Goal: Information Seeking & Learning: Learn about a topic

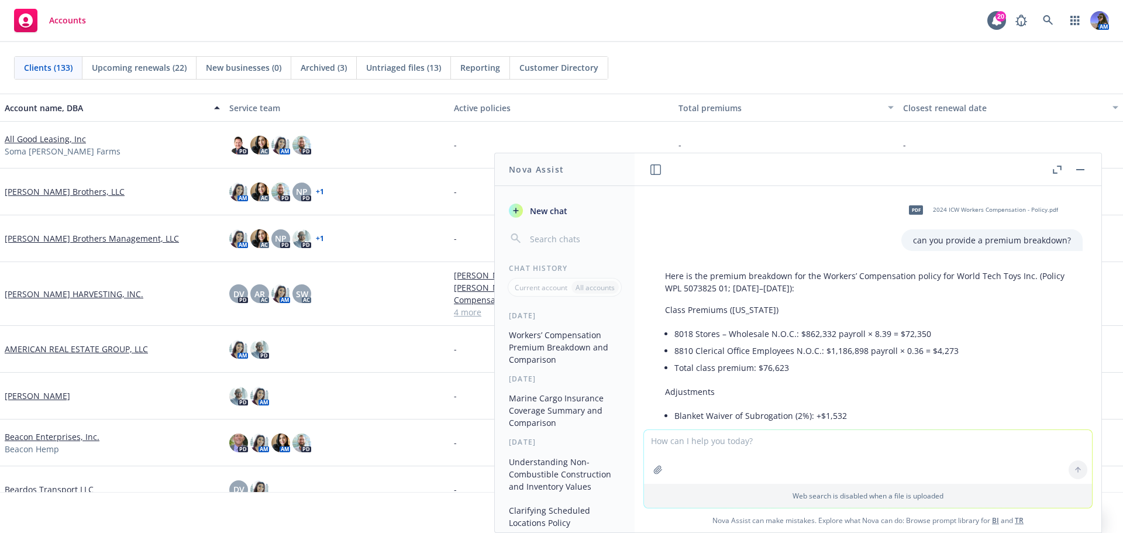
scroll to position [991, 0]
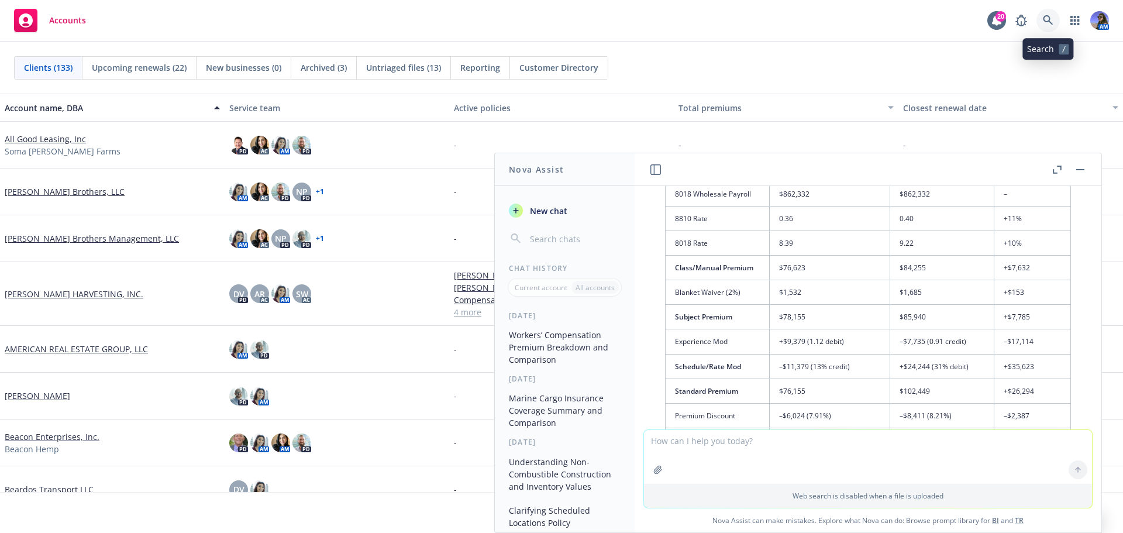
click at [1046, 26] on link at bounding box center [1048, 20] width 23 height 23
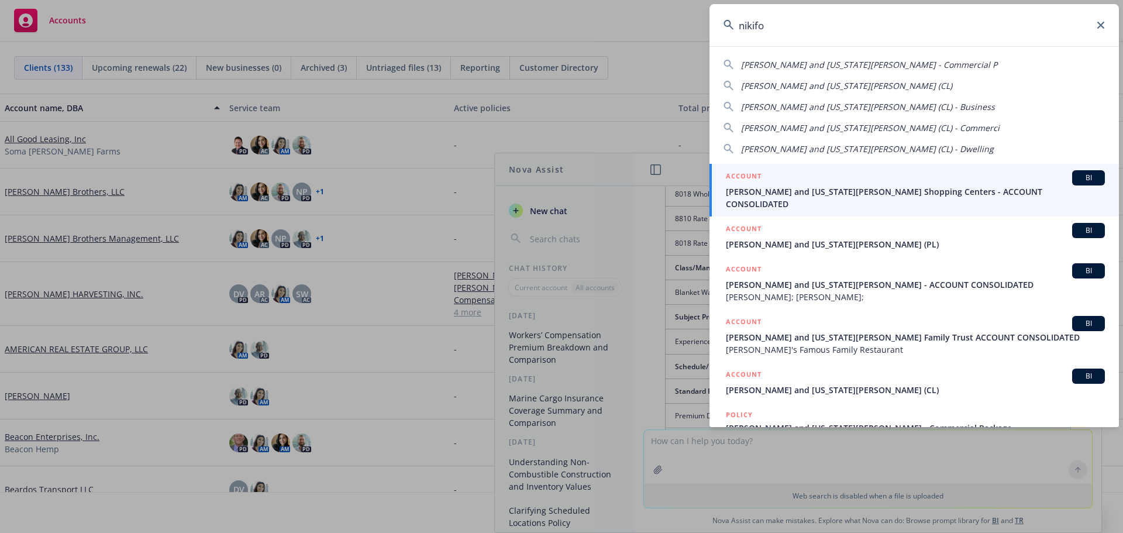
click at [875, 85] on span "Nikiforos and Georgia Valaskantjis (CL)" at bounding box center [846, 85] width 211 height 11
type input "Nikiforos and Georgia Valaskantjis (CL)"
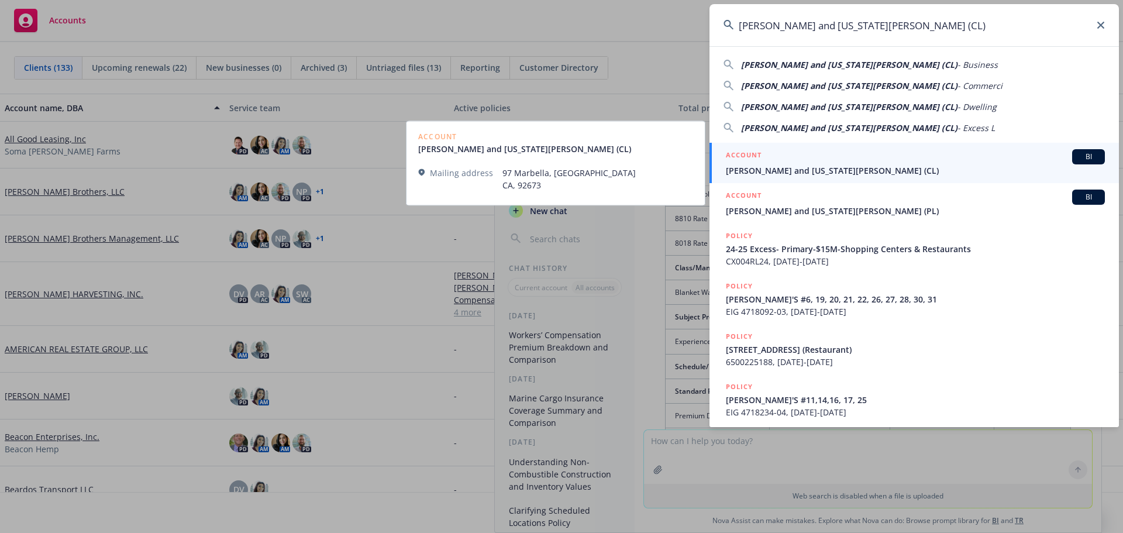
click at [817, 171] on span "Nikiforos and Georgia Valaskantjis (CL)" at bounding box center [915, 170] width 379 height 12
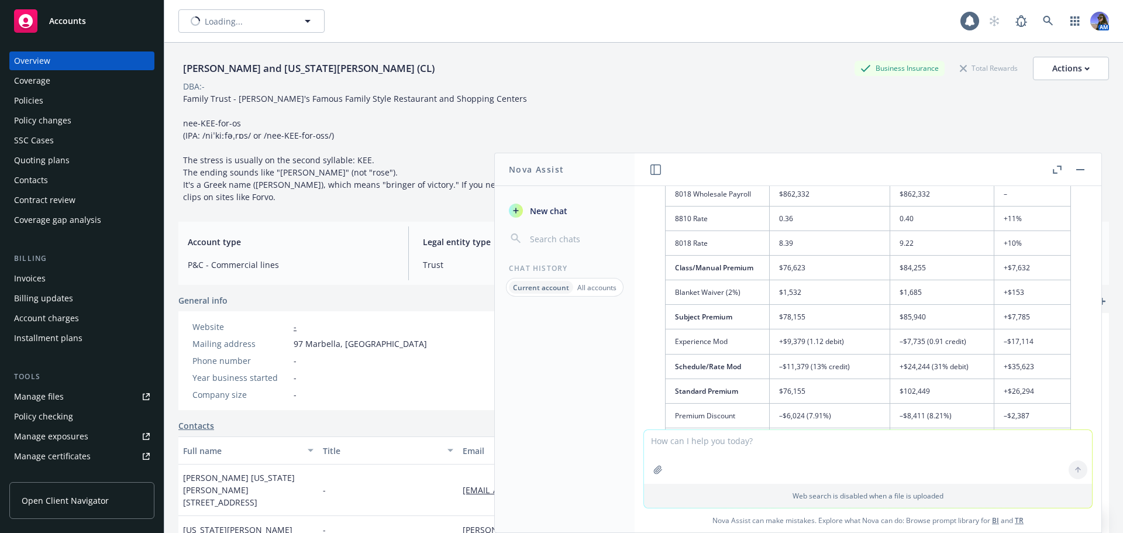
click at [1077, 172] on button "button" at bounding box center [1081, 170] width 14 height 14
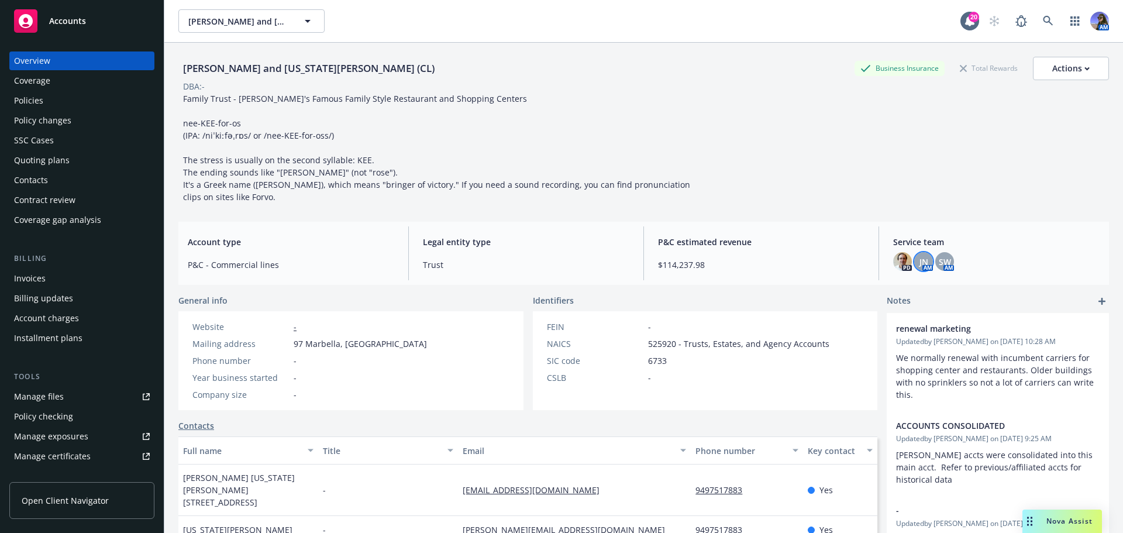
click at [924, 267] on div "JN" at bounding box center [924, 261] width 19 height 19
click at [803, 184] on div "Nikiforos and Georgia Valaskantjis (CL) Business Insurance Total Rewards Action…" at bounding box center [643, 130] width 931 height 146
click at [899, 266] on img at bounding box center [902, 261] width 19 height 19
click at [790, 208] on div "Nikiforos and Georgia Valaskantjis (CL) Business Insurance Total Rewards Action…" at bounding box center [643, 128] width 931 height 170
click at [22, 106] on div "Policies" at bounding box center [28, 100] width 29 height 19
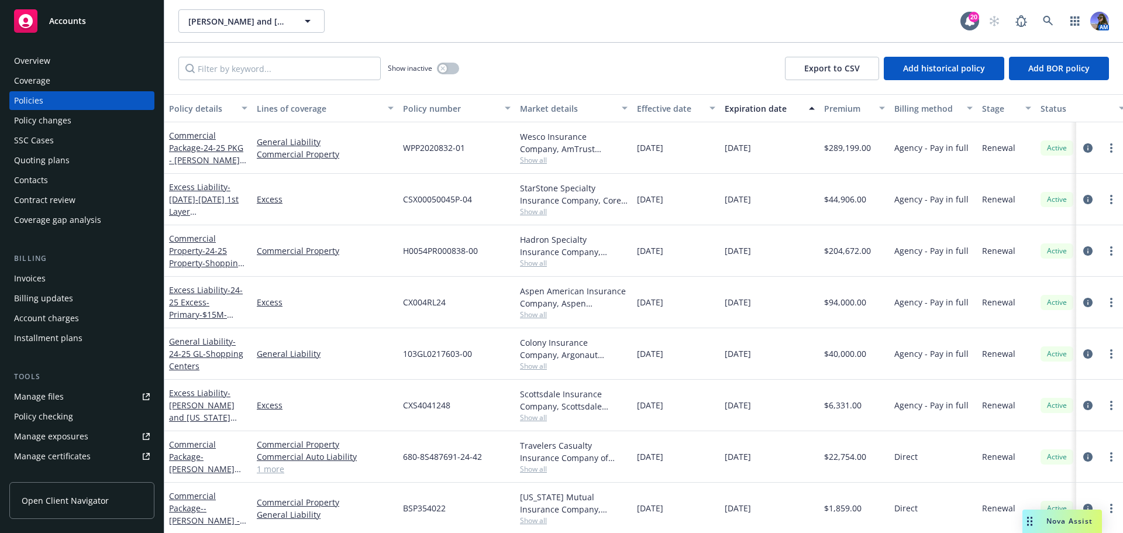
click at [65, 61] on div "Overview" at bounding box center [82, 60] width 136 height 19
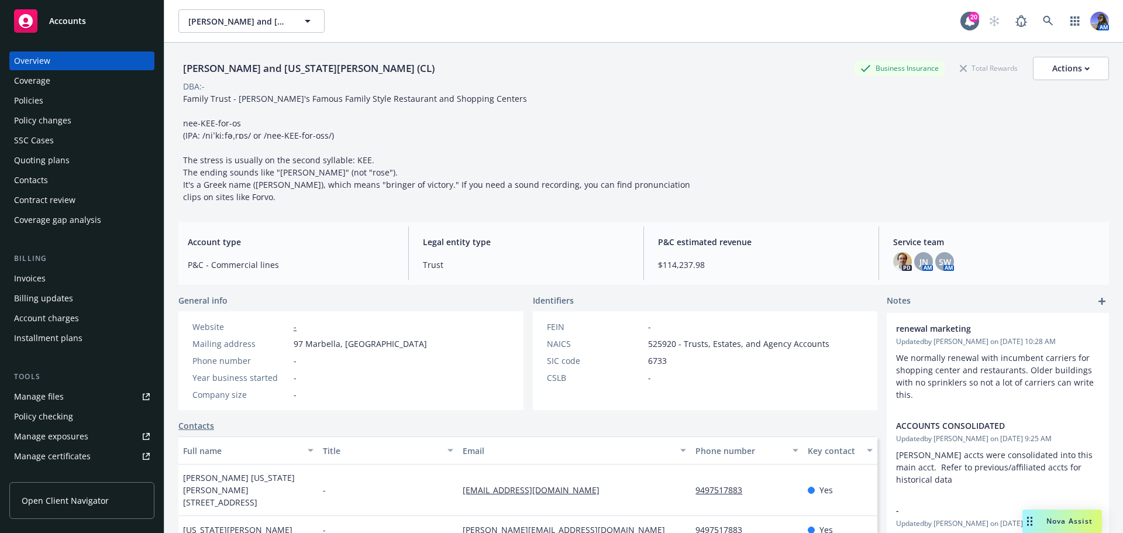
click at [36, 163] on div "Quoting plans" at bounding box center [42, 160] width 56 height 19
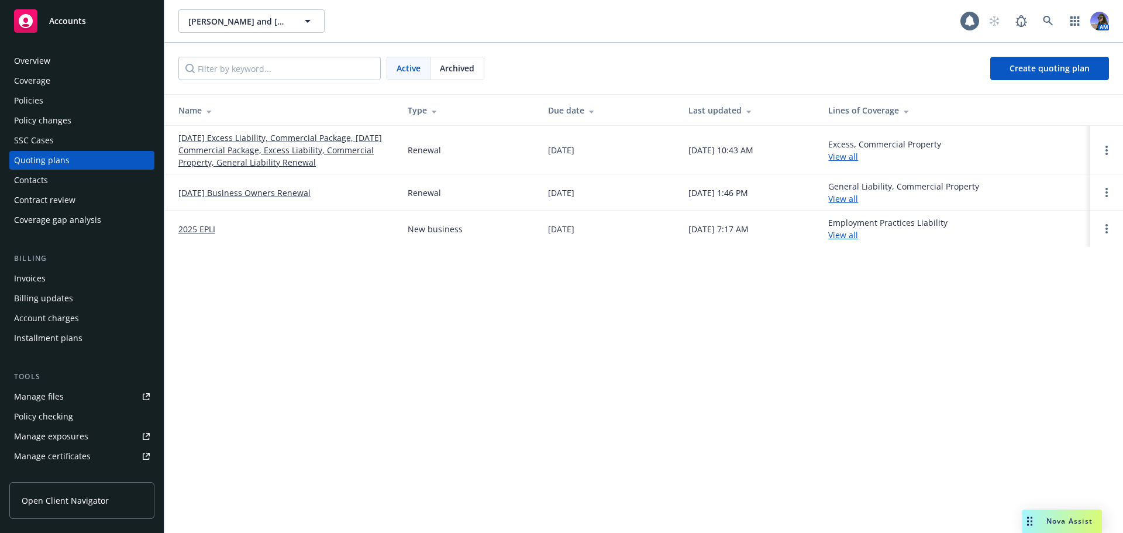
click at [243, 154] on link "10/08/25 Excess Liability, Commercial Package, 10/04/25 Commercial Package, Exc…" at bounding box center [283, 150] width 211 height 37
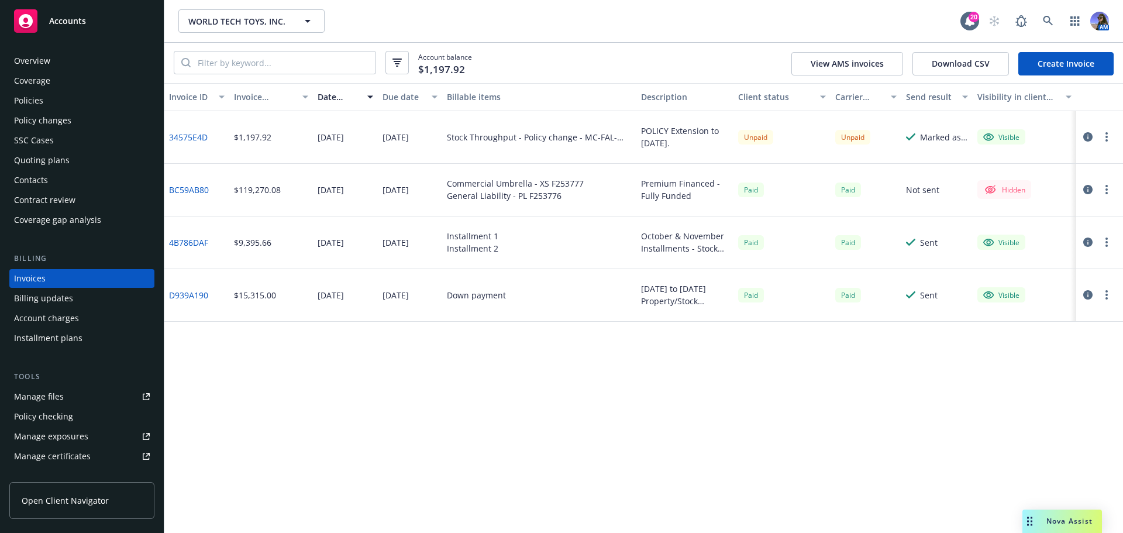
click at [44, 162] on div "Quoting plans" at bounding box center [42, 160] width 56 height 19
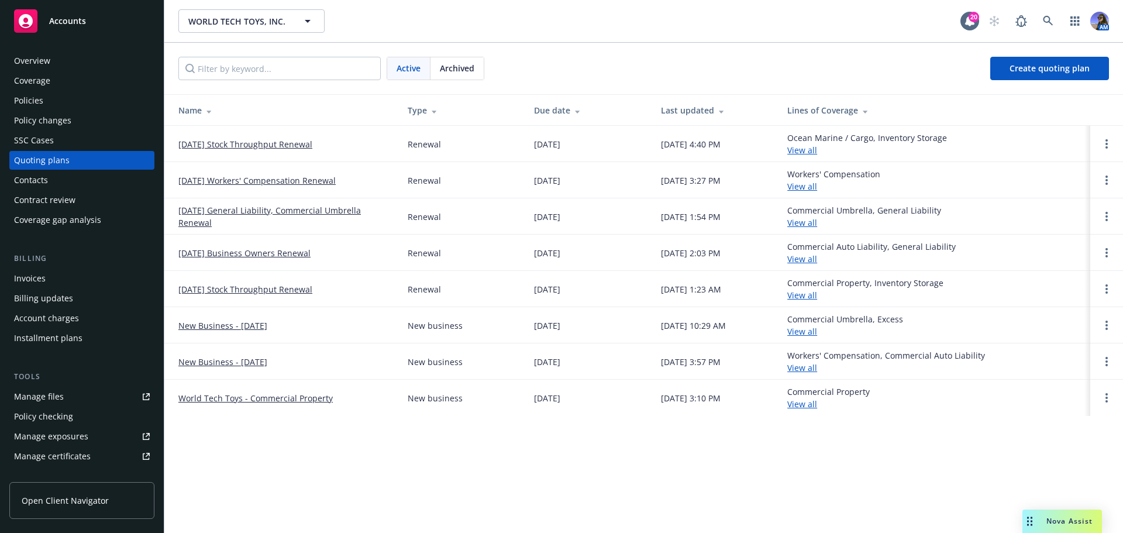
click at [236, 177] on link "11/01/25 Workers' Compensation Renewal" at bounding box center [256, 180] width 157 height 12
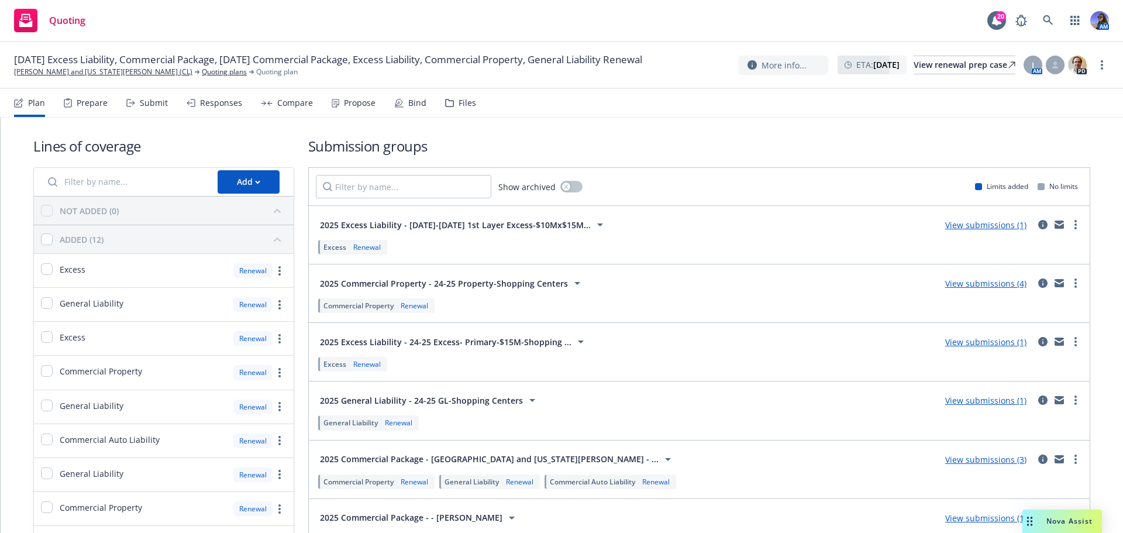
click at [338, 107] on div "Propose" at bounding box center [354, 103] width 44 height 28
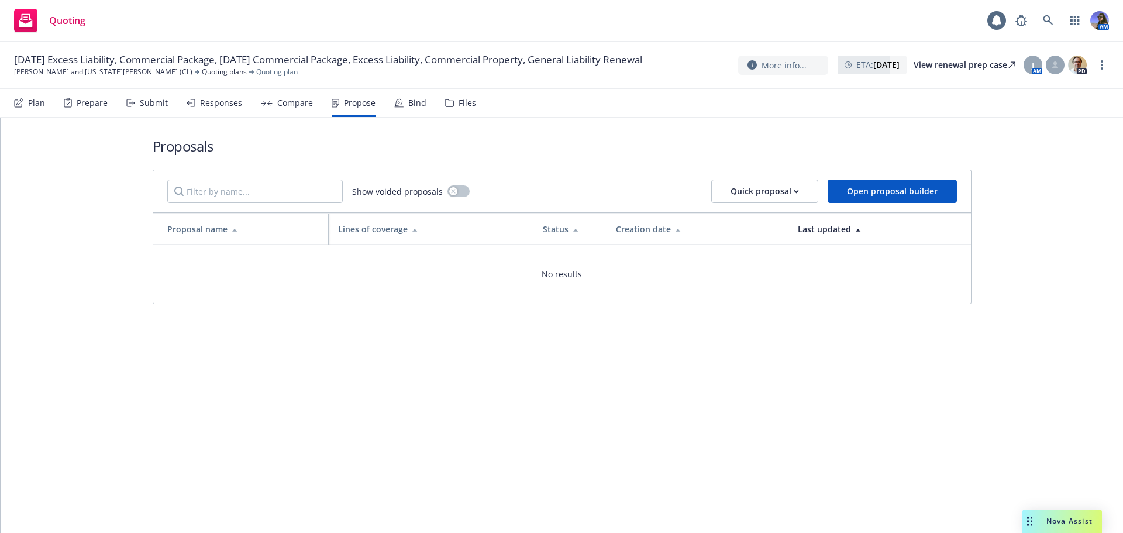
click at [288, 109] on div "Compare" at bounding box center [287, 103] width 52 height 28
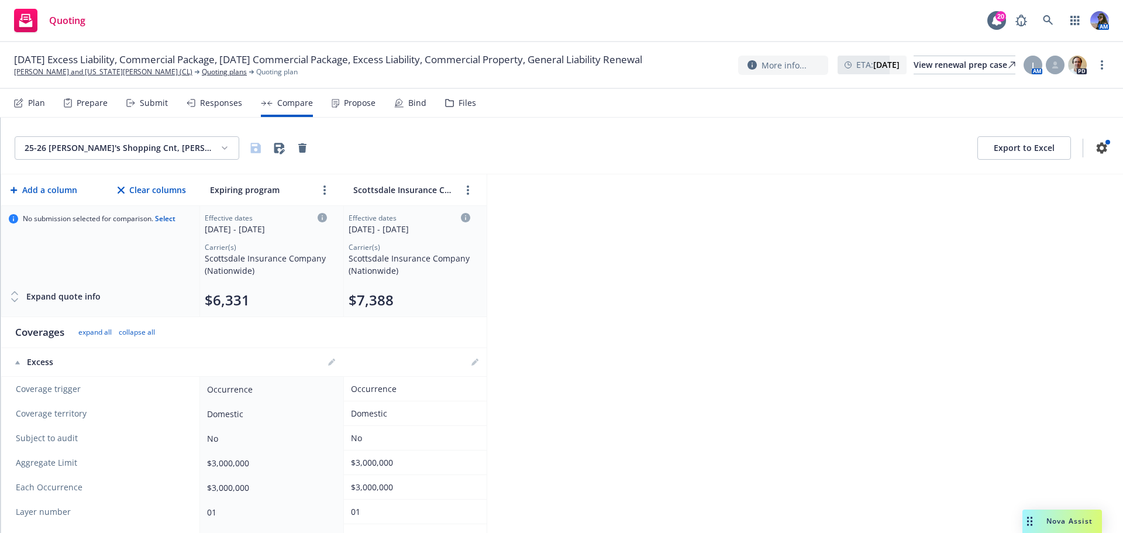
click at [207, 109] on div "Responses" at bounding box center [215, 103] width 56 height 28
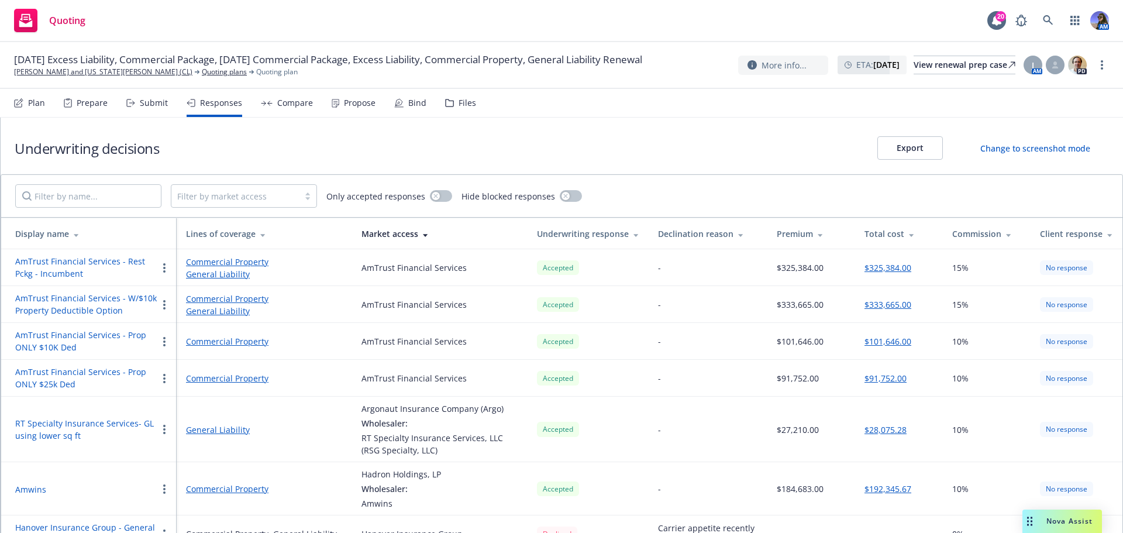
click at [157, 102] on div "Submit" at bounding box center [154, 102] width 28 height 9
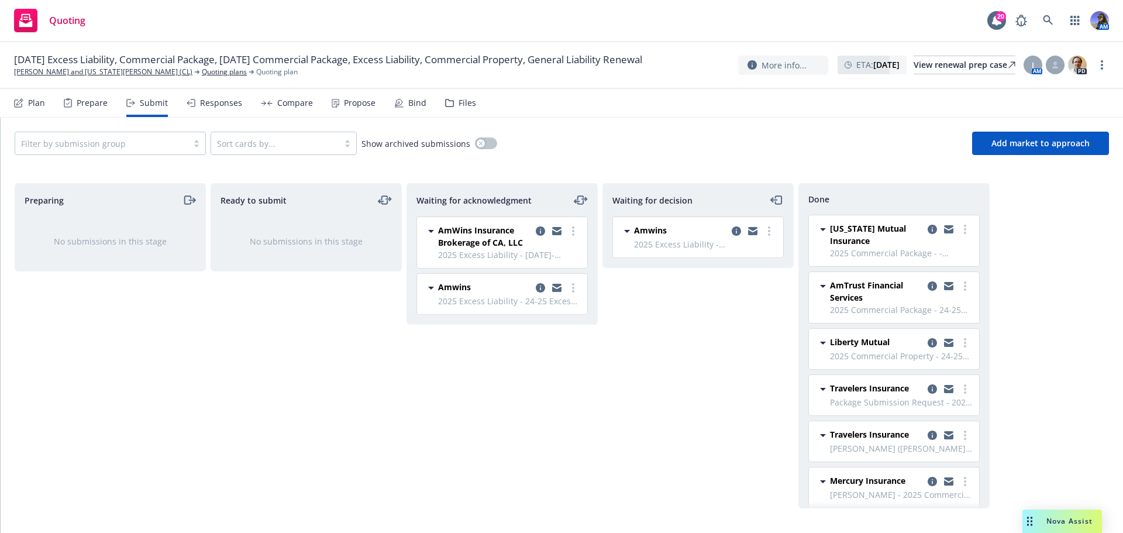
click at [211, 109] on div "Responses" at bounding box center [215, 103] width 56 height 28
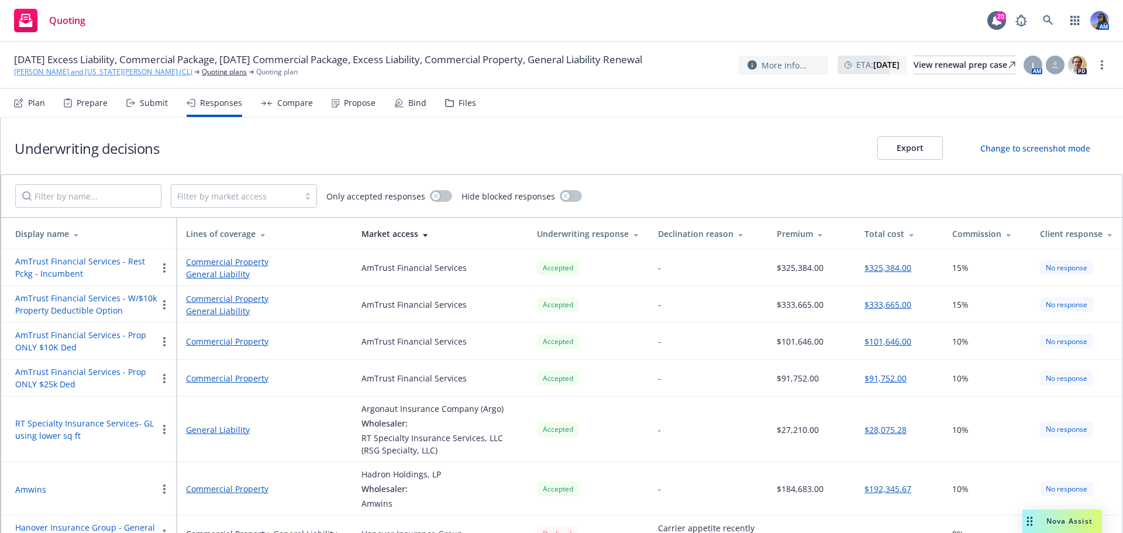
click at [106, 75] on link "Nikiforos and Georgia Valaskantjis (CL)" at bounding box center [103, 72] width 178 height 11
click at [284, 106] on div "Compare" at bounding box center [295, 102] width 36 height 9
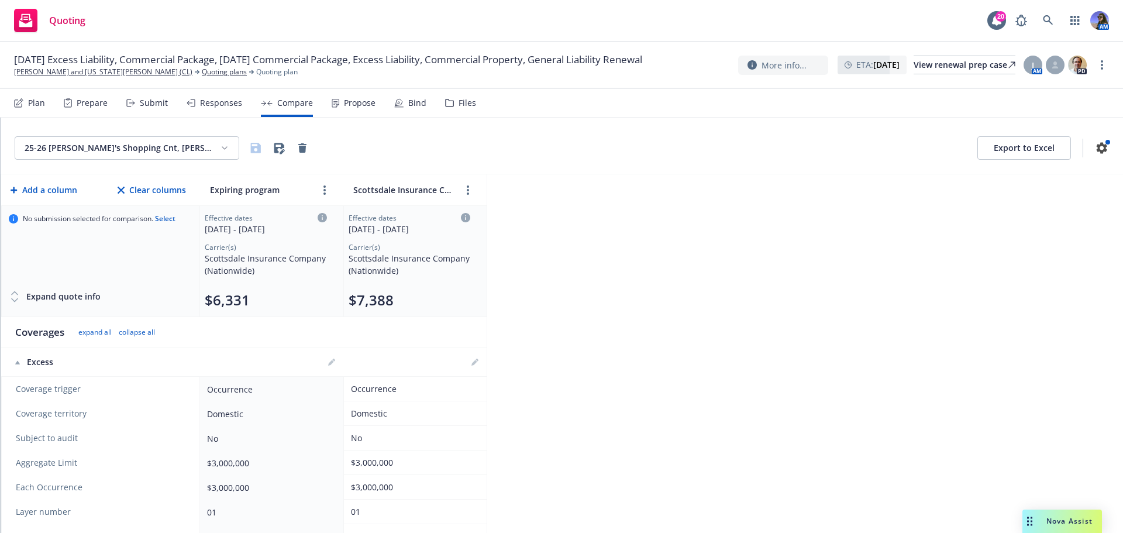
click at [363, 101] on div "Propose" at bounding box center [360, 102] width 32 height 9
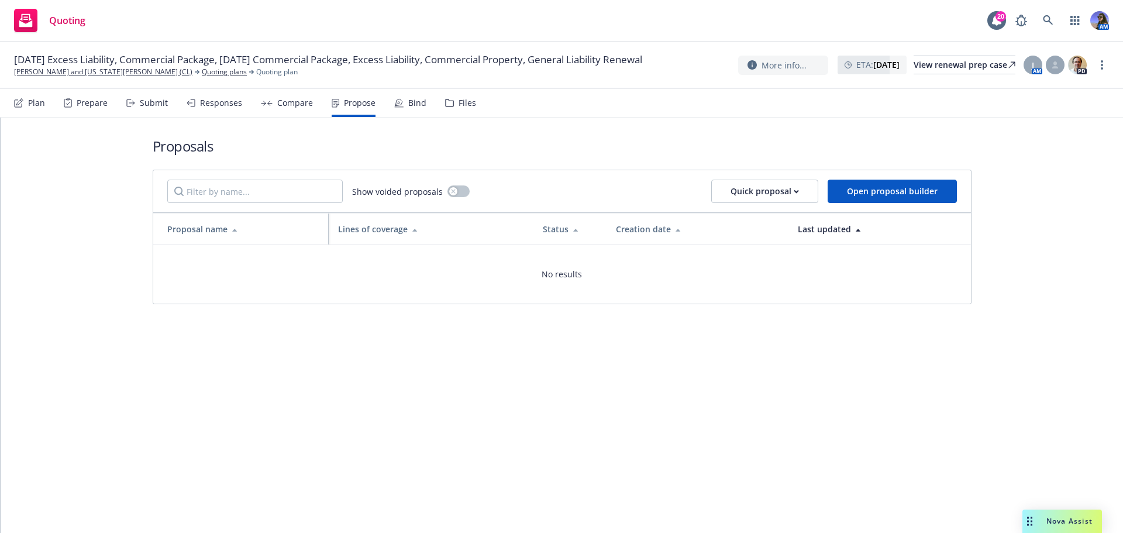
click at [397, 105] on icon at bounding box center [399, 102] width 7 height 7
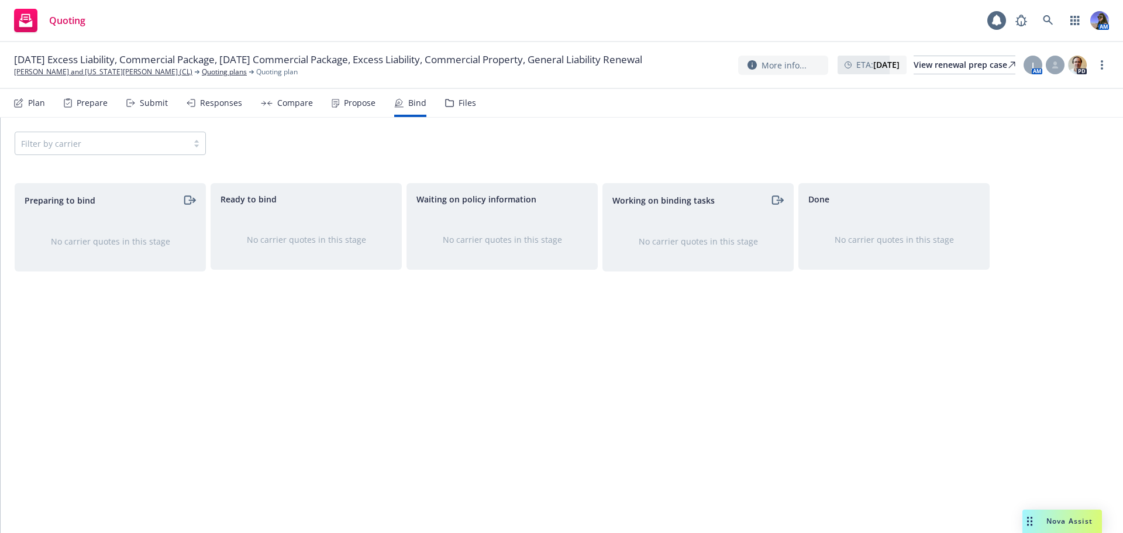
click at [281, 101] on div "Compare" at bounding box center [295, 102] width 36 height 9
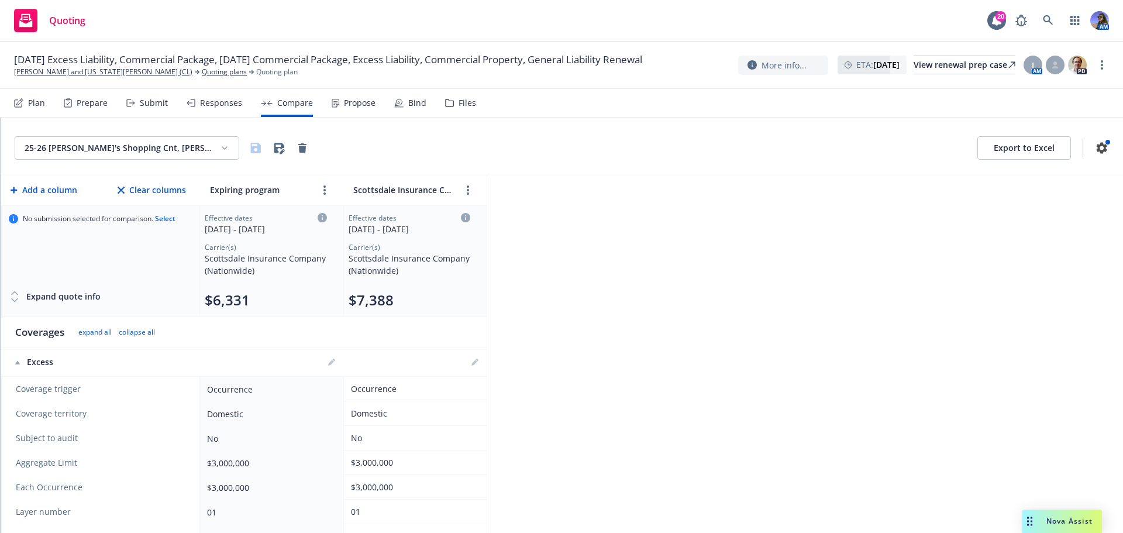
click at [200, 106] on div "Responses" at bounding box center [221, 102] width 42 height 9
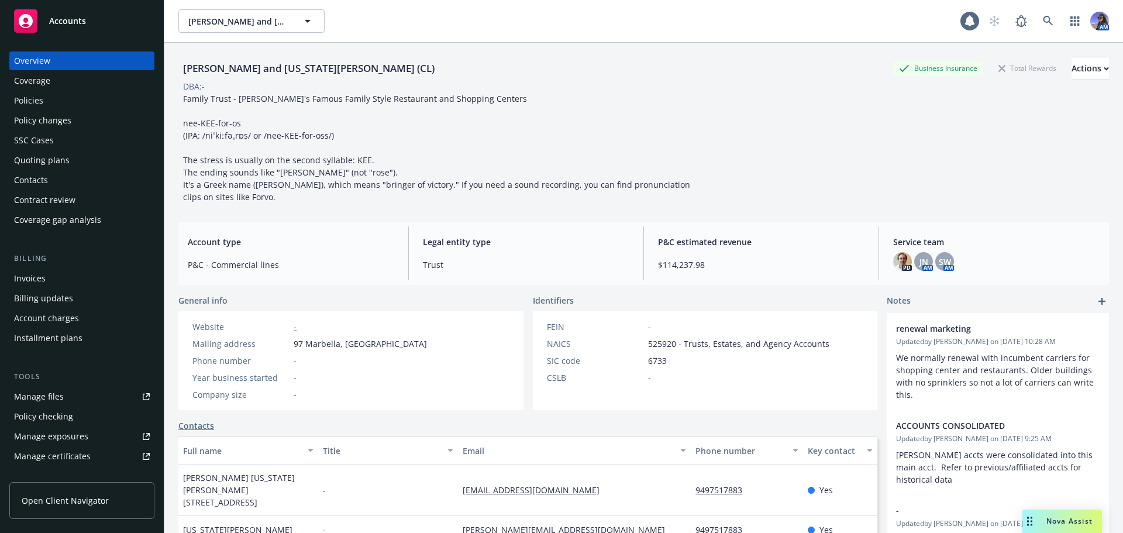
click at [21, 102] on div "Policies" at bounding box center [28, 100] width 29 height 19
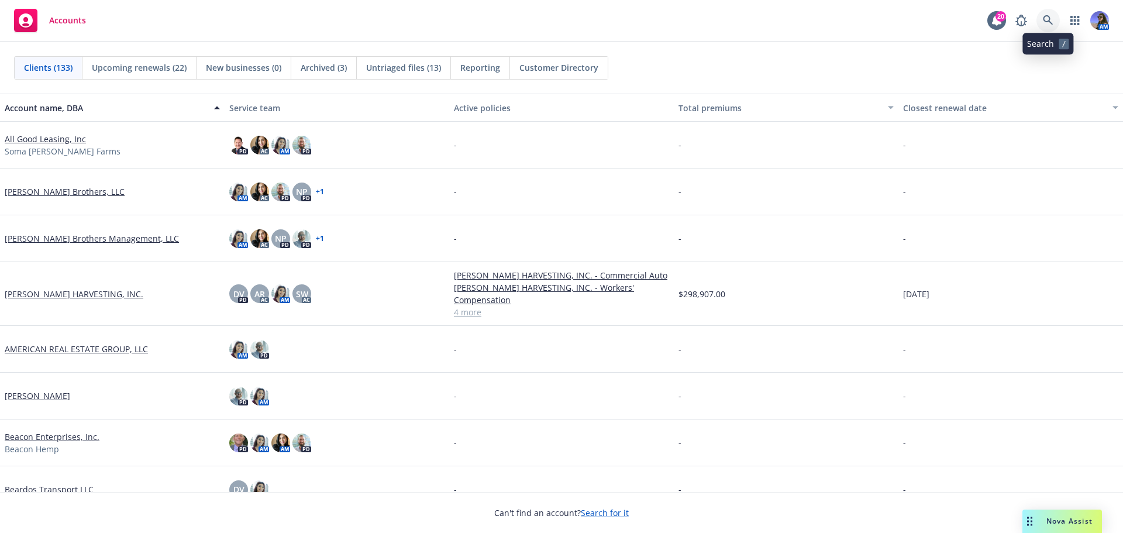
click at [1049, 17] on icon at bounding box center [1048, 20] width 10 height 10
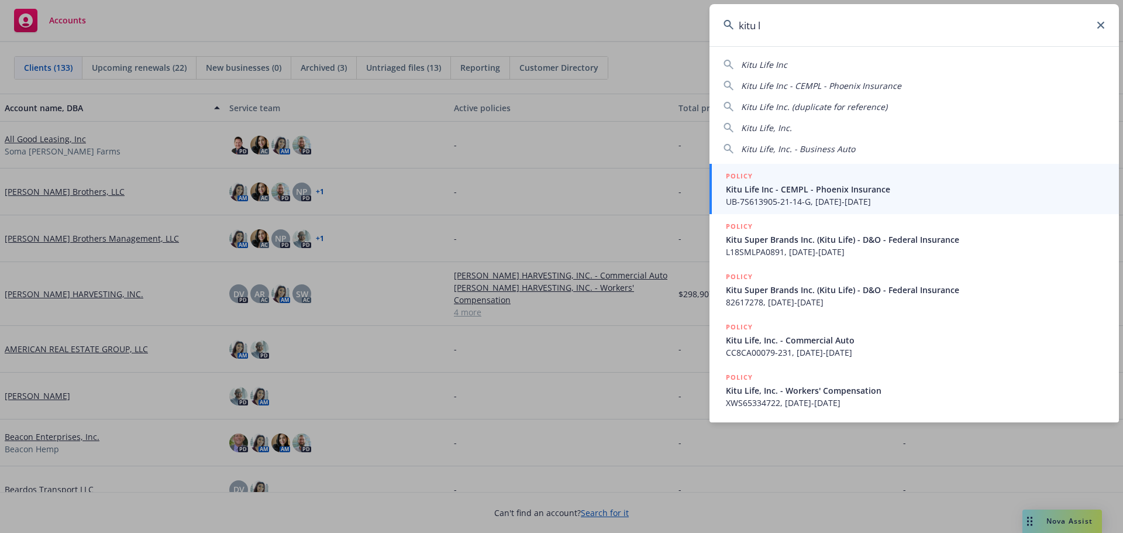
click at [756, 128] on span "Kitu Life, Inc." at bounding box center [766, 127] width 51 height 11
type input "Kitu Life, Inc."
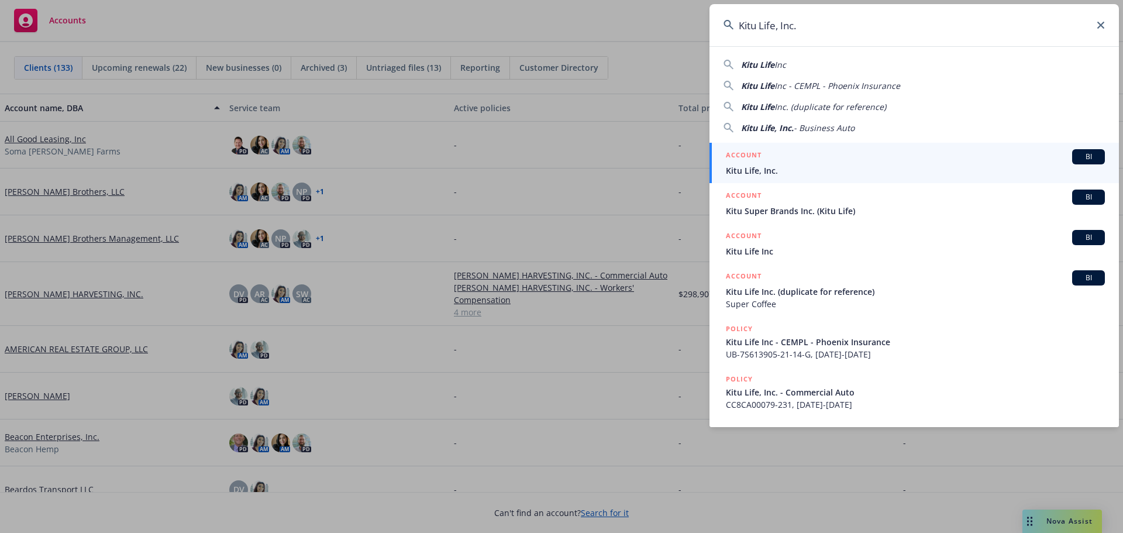
click at [758, 161] on h5 "ACCOUNT" at bounding box center [744, 156] width 36 height 14
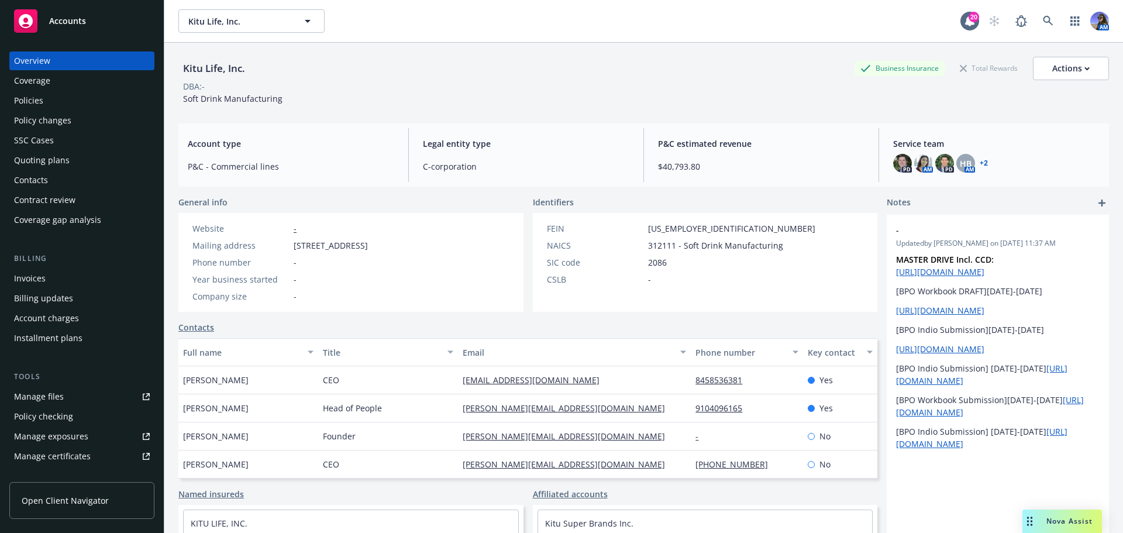
click at [30, 163] on div "Quoting plans" at bounding box center [42, 160] width 56 height 19
